Goal: Task Accomplishment & Management: Use online tool/utility

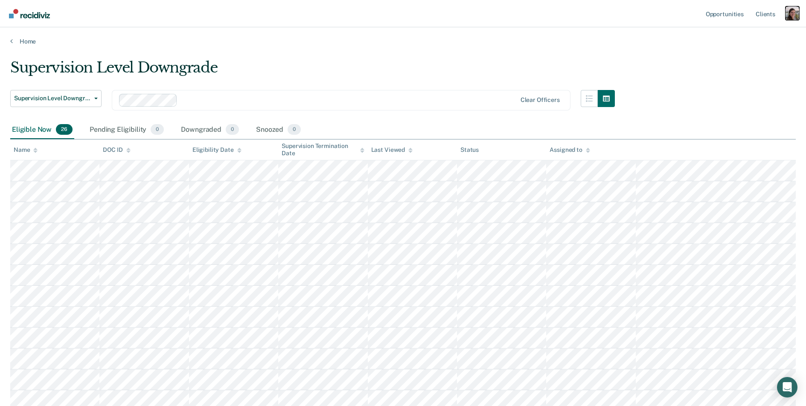
click at [788, 15] on div "Profile dropdown button" at bounding box center [792, 13] width 14 height 14
click at [735, 35] on link "Profile" at bounding box center [758, 34] width 69 height 7
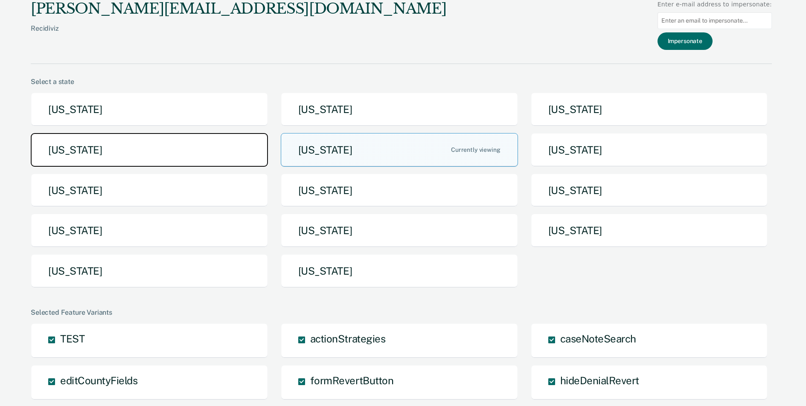
click at [147, 150] on button "[US_STATE]" at bounding box center [149, 150] width 237 height 34
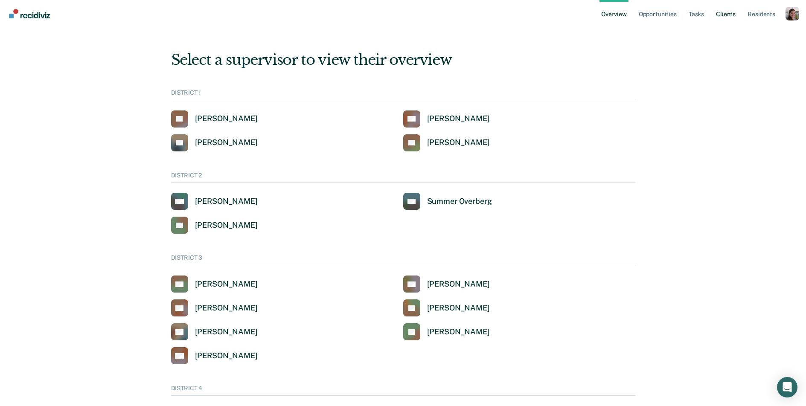
click at [727, 16] on link "Client s" at bounding box center [725, 13] width 23 height 27
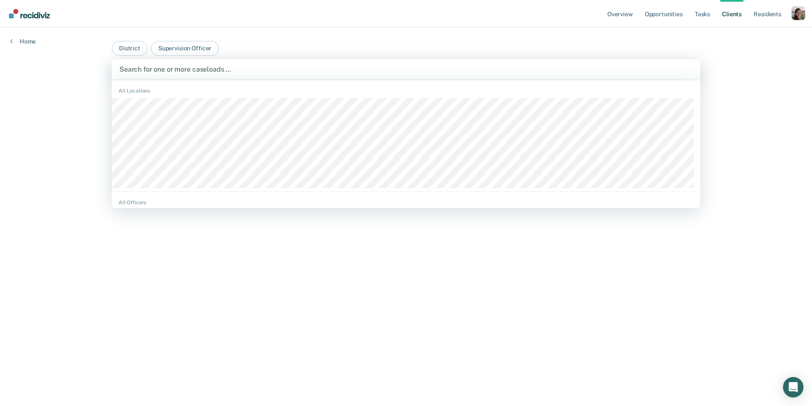
click at [418, 75] on div "Search for one or more caseloads …" at bounding box center [406, 69] width 589 height 20
click at [131, 46] on button "District" at bounding box center [130, 48] width 36 height 15
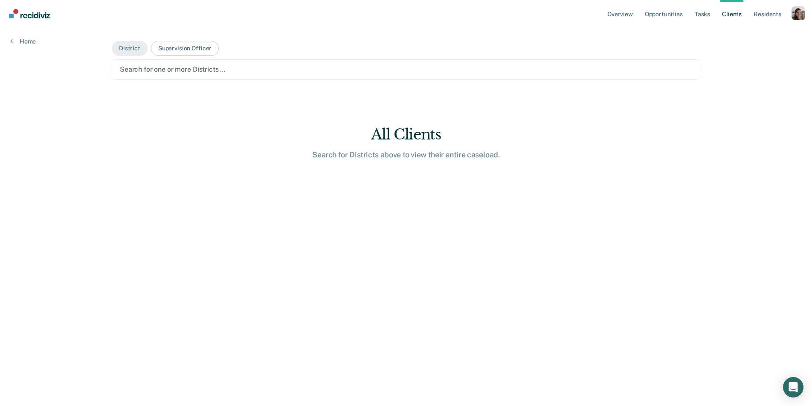
click at [140, 71] on div at bounding box center [406, 69] width 572 height 10
click at [174, 48] on button "Supervision Officer" at bounding box center [185, 48] width 68 height 15
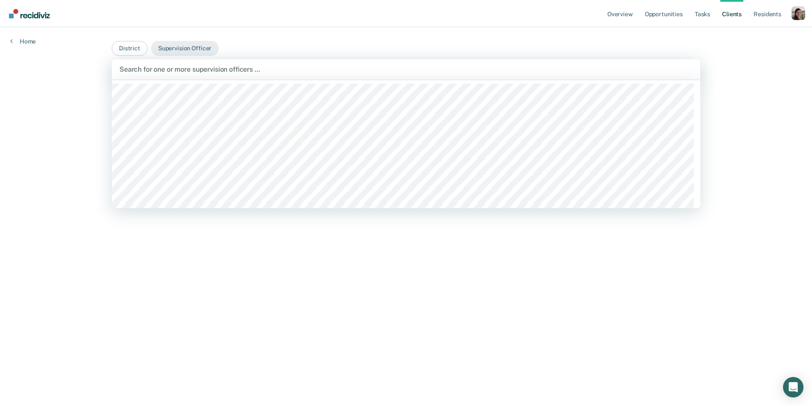
click at [169, 74] on div at bounding box center [405, 69] width 573 height 10
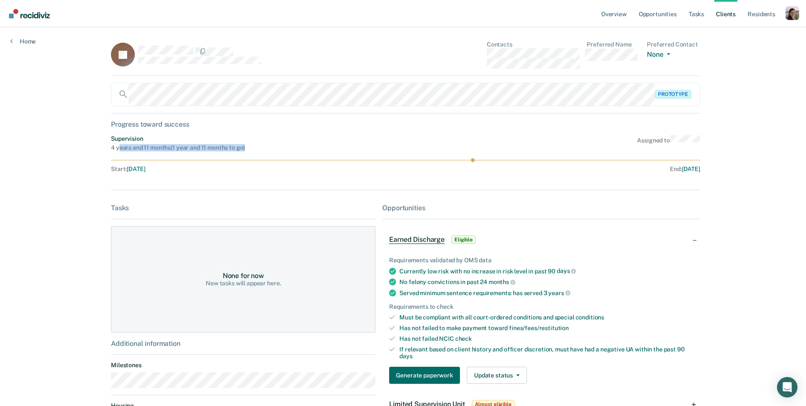
drag, startPoint x: 118, startPoint y: 148, endPoint x: 247, endPoint y: 150, distance: 128.4
click at [247, 150] on div "Supervision 4 years and 11 months ( 1 year and 11 months to go ) Assigned to" at bounding box center [405, 143] width 589 height 16
drag, startPoint x: 121, startPoint y: 169, endPoint x: 717, endPoint y: 169, distance: 596.4
click at [717, 169] on div "Overview Opportunities Tasks Client s Resident s Profile Go to System-Level Tre…" at bounding box center [403, 264] width 806 height 528
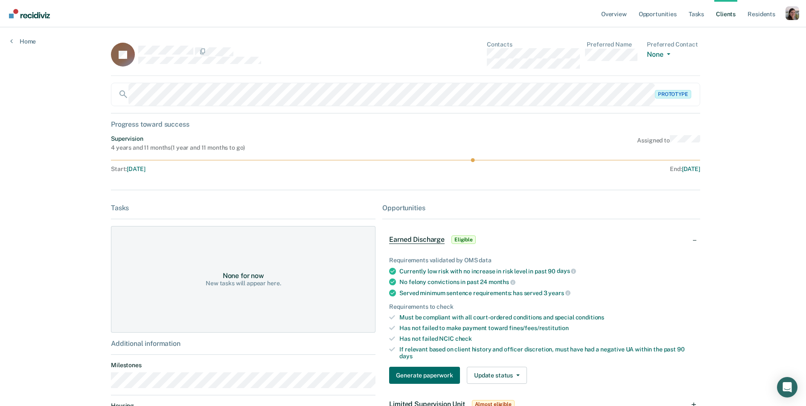
click at [717, 169] on div "Overview Opportunities Tasks Client s Resident s Profile Go to System-Level Tre…" at bounding box center [403, 264] width 806 height 528
click at [29, 256] on div "Overview Opportunities Tasks Client s Resident s Profile Go to System-Level Tre…" at bounding box center [403, 264] width 806 height 528
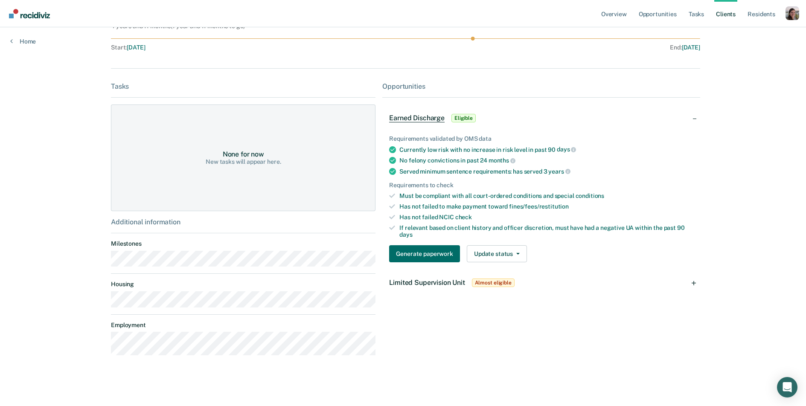
scroll to position [122, 0]
click at [74, 253] on div "Overview Opportunities Tasks Client s Resident s Profile Go to System-Level Tre…" at bounding box center [403, 142] width 806 height 528
